Goal: Information Seeking & Learning: Learn about a topic

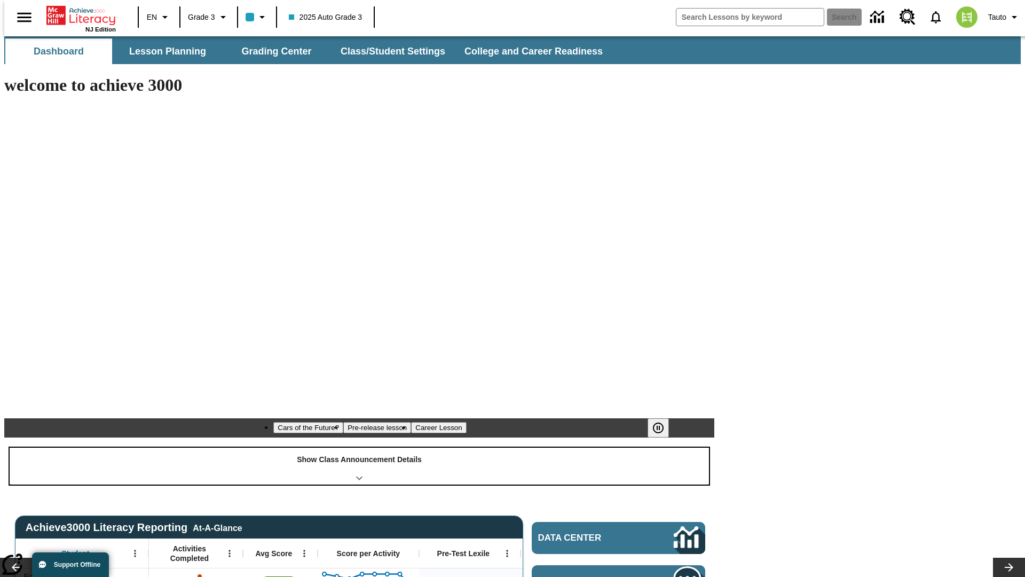
click at [359, 448] on div "Show Class Announcement Details" at bounding box center [360, 466] width 700 height 37
